Goal: Task Accomplishment & Management: Use online tool/utility

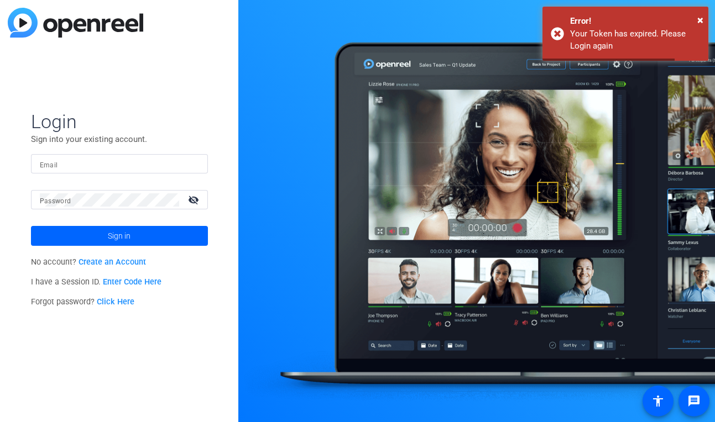
click at [108, 156] on div at bounding box center [119, 163] width 159 height 19
click at [81, 165] on input "Email" at bounding box center [119, 164] width 159 height 13
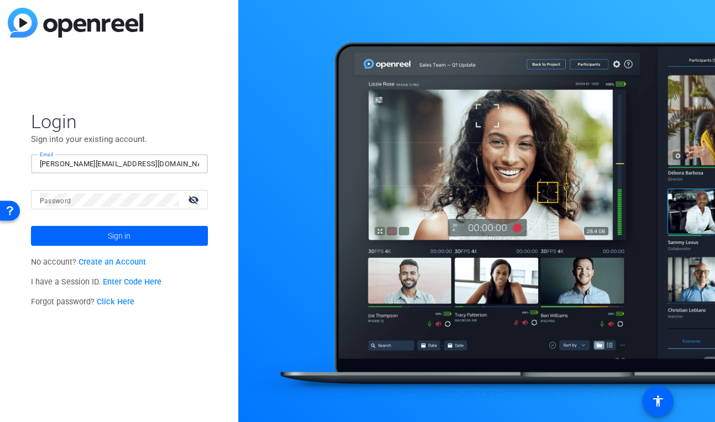
type input "[PERSON_NAME][EMAIL_ADDRESS][DOMAIN_NAME]"
click at [0, 422] on com-1password-button at bounding box center [0, 422] width 0 height 0
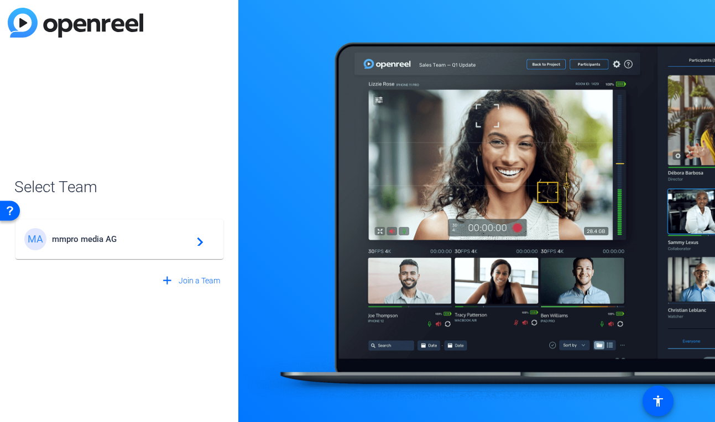
click at [140, 250] on div "MA mmpro media AG navigate_next" at bounding box center [119, 239] width 190 height 22
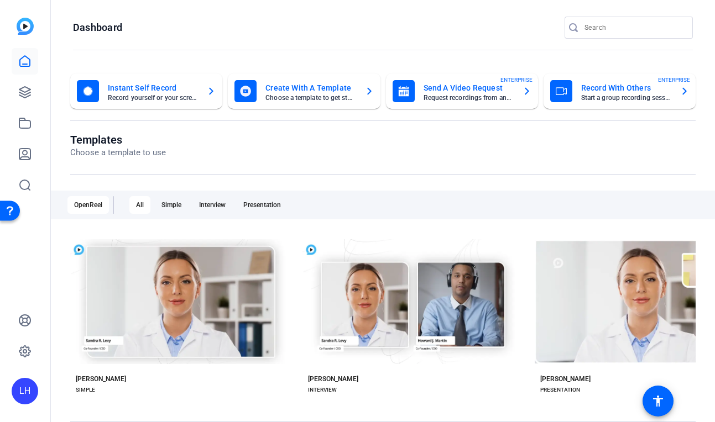
drag, startPoint x: 709, startPoint y: 412, endPoint x: 853, endPoint y: 547, distance: 197.2
click at [714, 422] on html "Accessibility Screen-Reader Guide, Feedback, and Issue Reporting | New window L…" at bounding box center [357, 211] width 715 height 422
click at [24, 92] on icon at bounding box center [24, 92] width 11 height 11
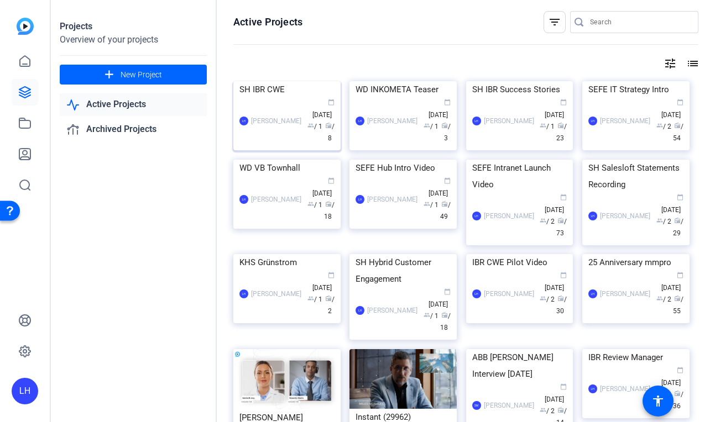
click at [264, 81] on img at bounding box center [286, 81] width 107 height 0
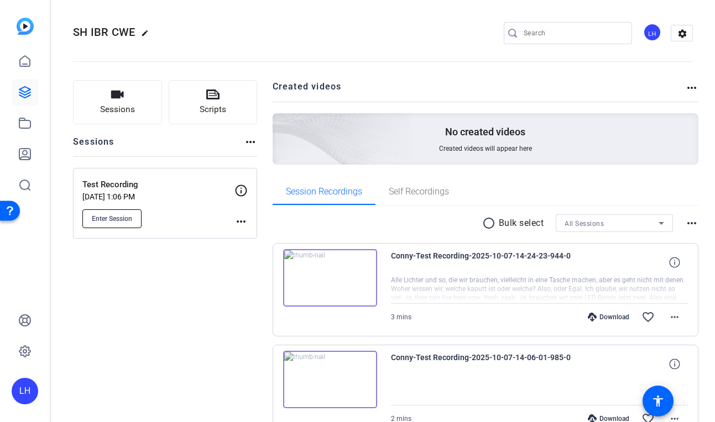
click at [129, 216] on span "Enter Session" at bounding box center [112, 219] width 40 height 9
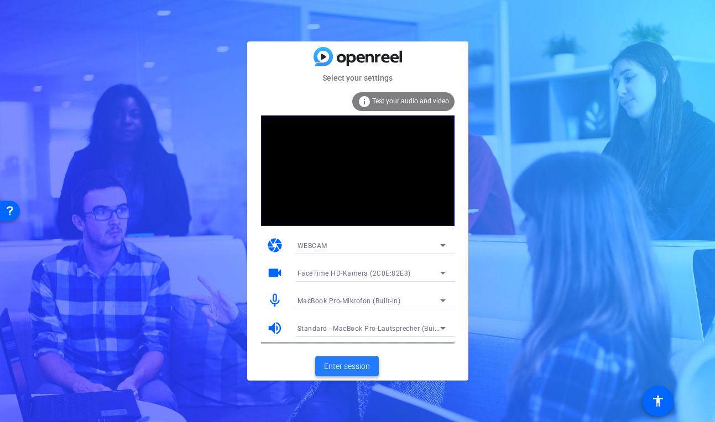
click at [338, 359] on span at bounding box center [347, 366] width 64 height 27
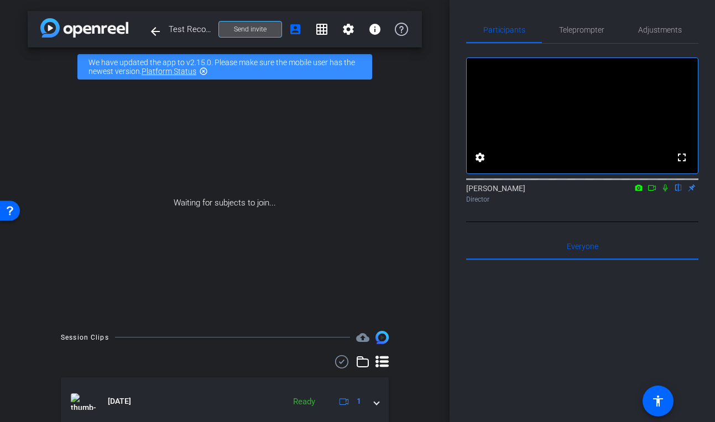
click at [258, 30] on span "Send invite" at bounding box center [250, 29] width 33 height 9
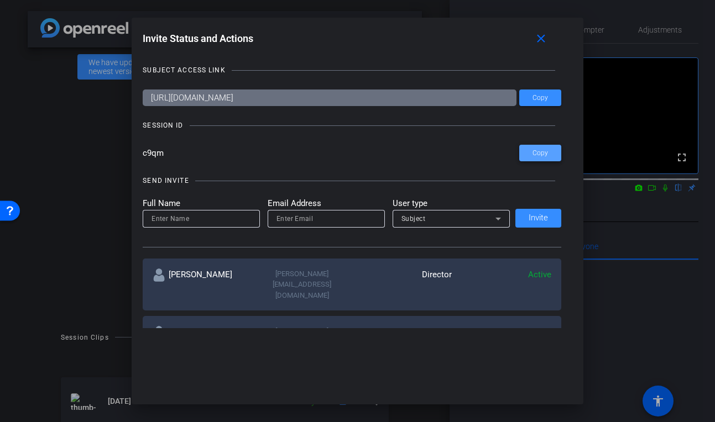
click at [541, 155] on span "Copy" at bounding box center [539, 153] width 15 height 8
click at [542, 40] on mat-icon "close" at bounding box center [541, 39] width 14 height 14
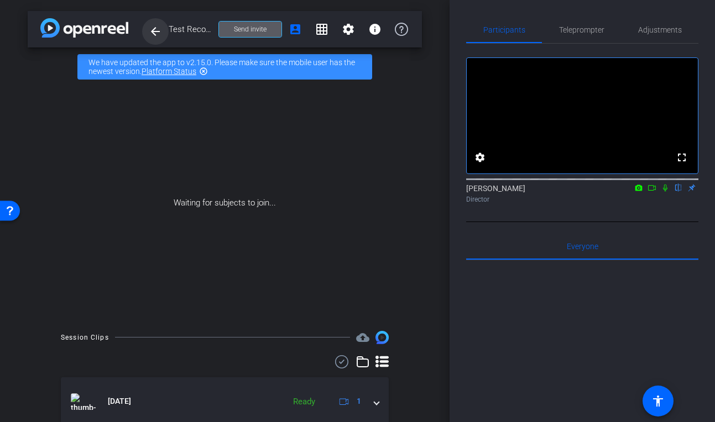
click at [154, 27] on mat-icon "arrow_back" at bounding box center [155, 31] width 13 height 13
